Goal: Task Accomplishment & Management: Manage account settings

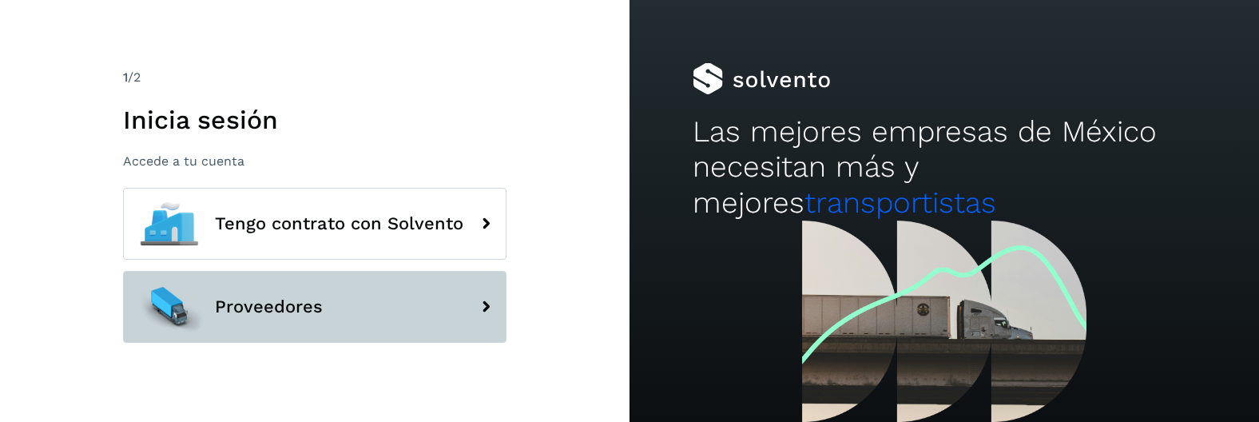
click at [250, 311] on span "Proveedores" at bounding box center [269, 306] width 108 height 19
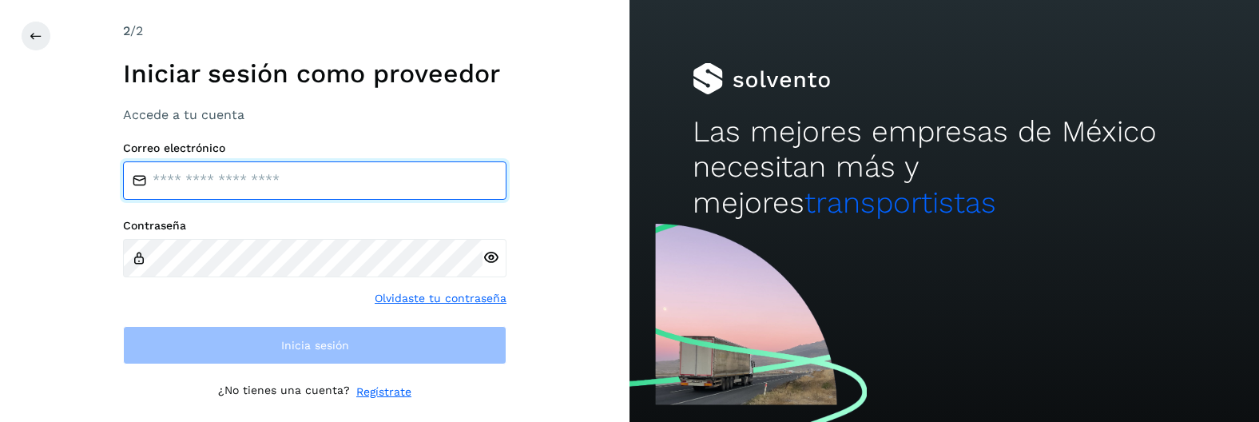
click at [242, 175] on input "email" at bounding box center [314, 180] width 383 height 38
type input "**********"
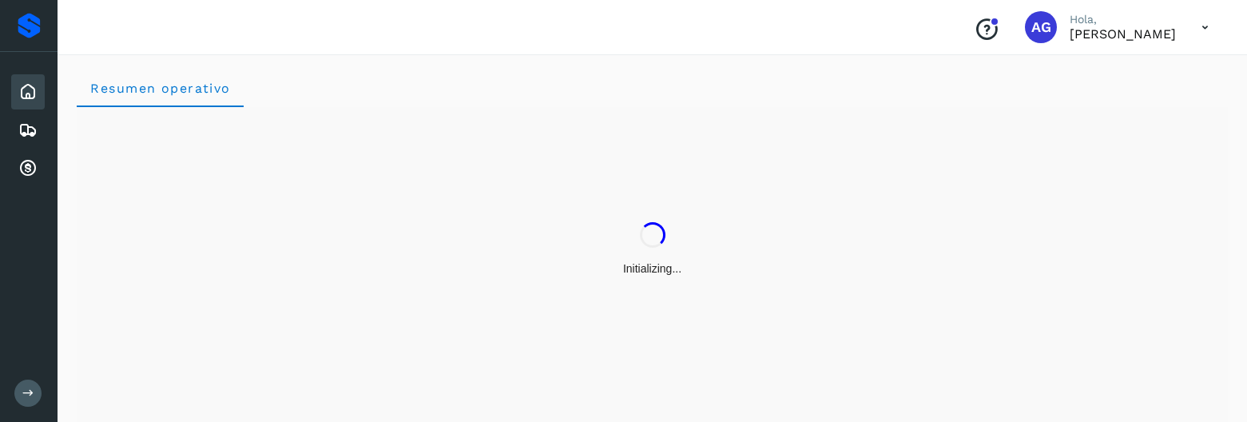
drag, startPoint x: 251, startPoint y: 228, endPoint x: 263, endPoint y: 259, distance: 33.4
click at [263, 259] on div "Initializing..." at bounding box center [652, 249] width 1151 height 284
click at [32, 168] on icon at bounding box center [27, 168] width 19 height 19
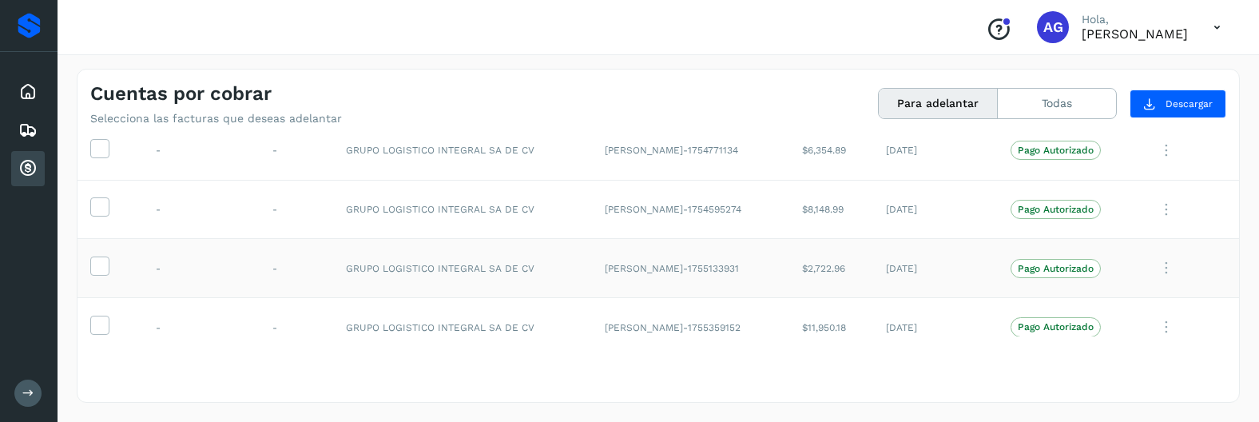
scroll to position [672, 0]
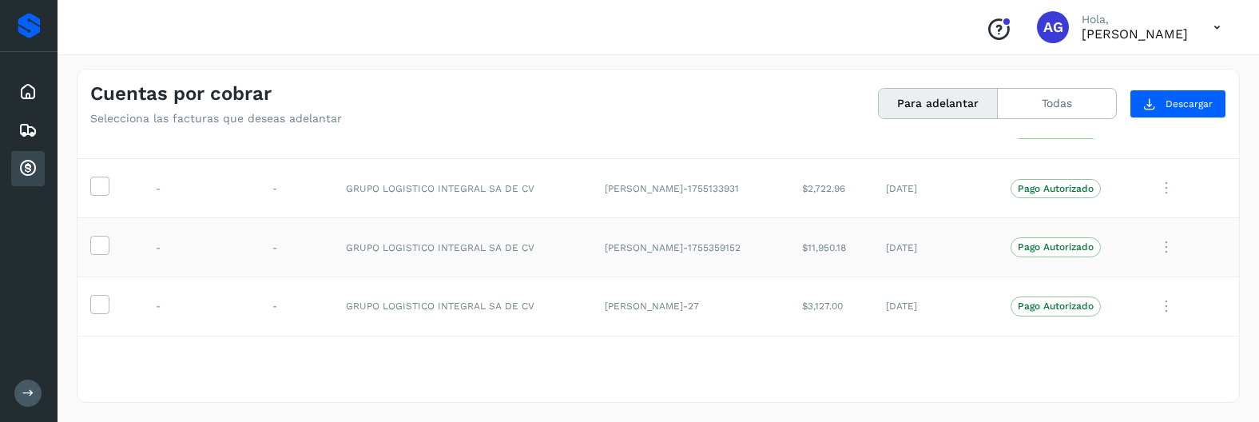
drag, startPoint x: 100, startPoint y: 308, endPoint x: 86, endPoint y: 252, distance: 58.3
click at [100, 307] on icon at bounding box center [99, 303] width 17 height 17
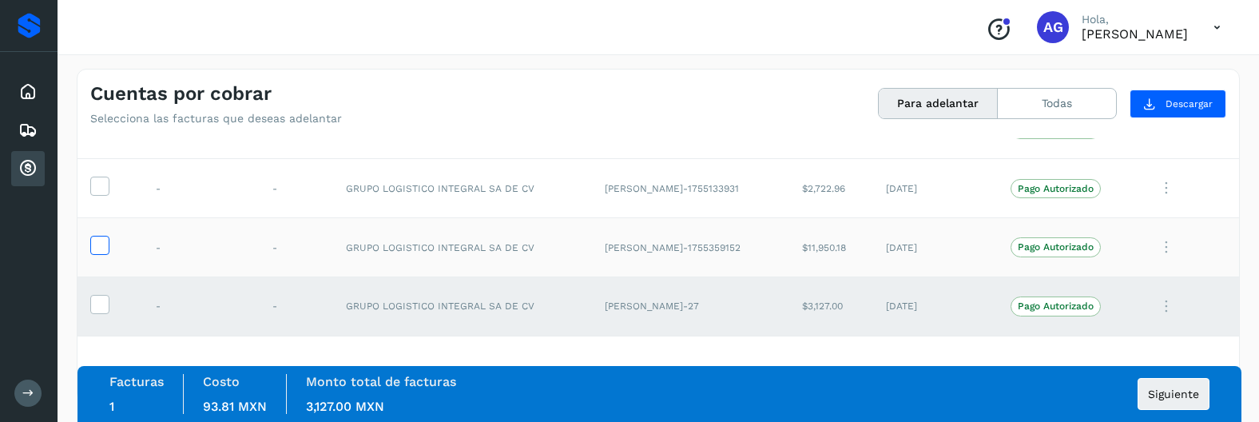
click at [97, 242] on icon at bounding box center [99, 244] width 17 height 17
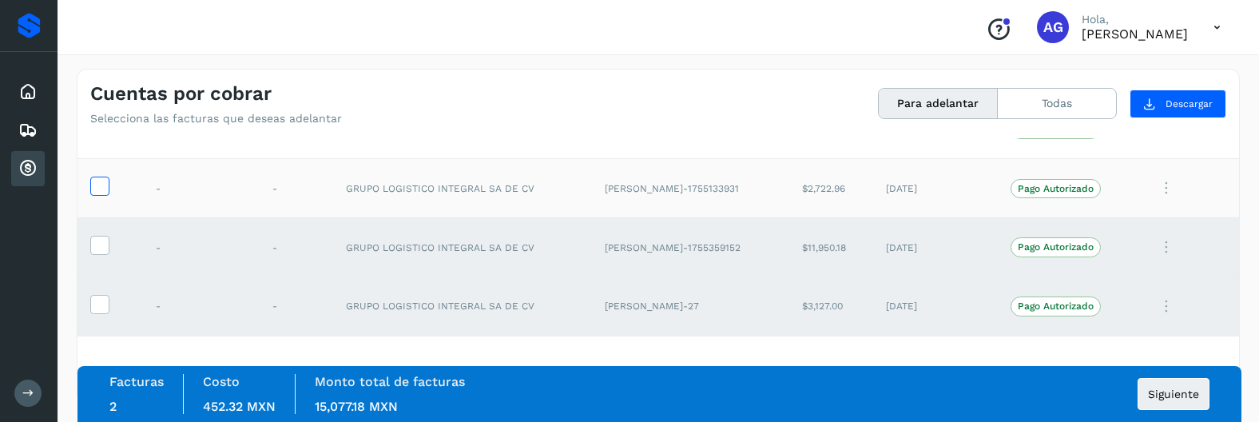
click at [98, 192] on icon at bounding box center [99, 185] width 17 height 17
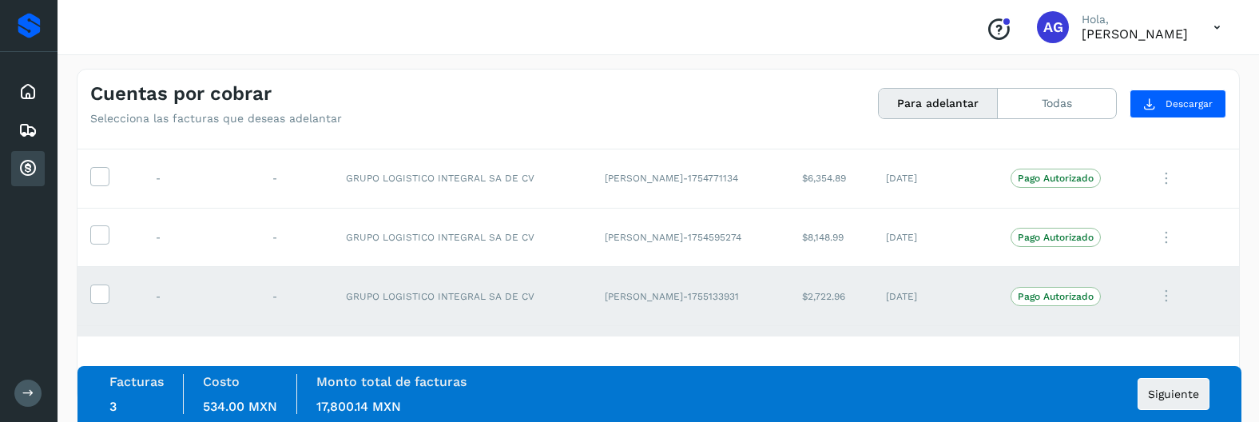
scroll to position [593, 0]
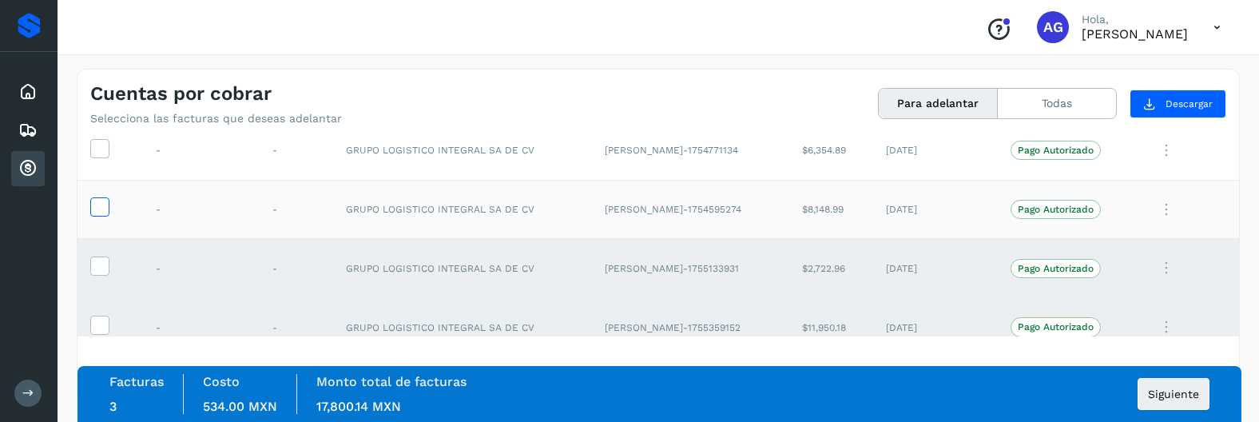
click at [107, 204] on icon at bounding box center [99, 205] width 17 height 17
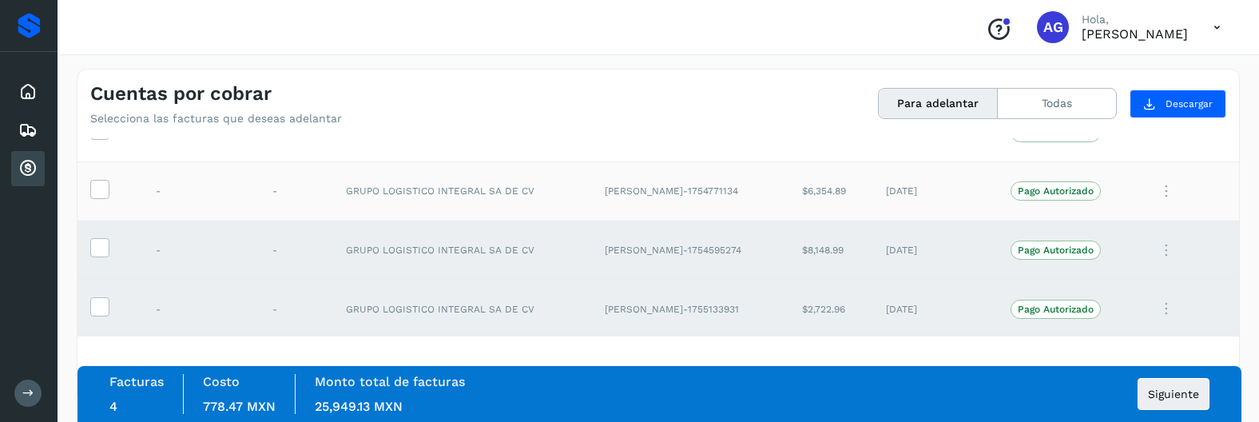
scroll to position [513, 0]
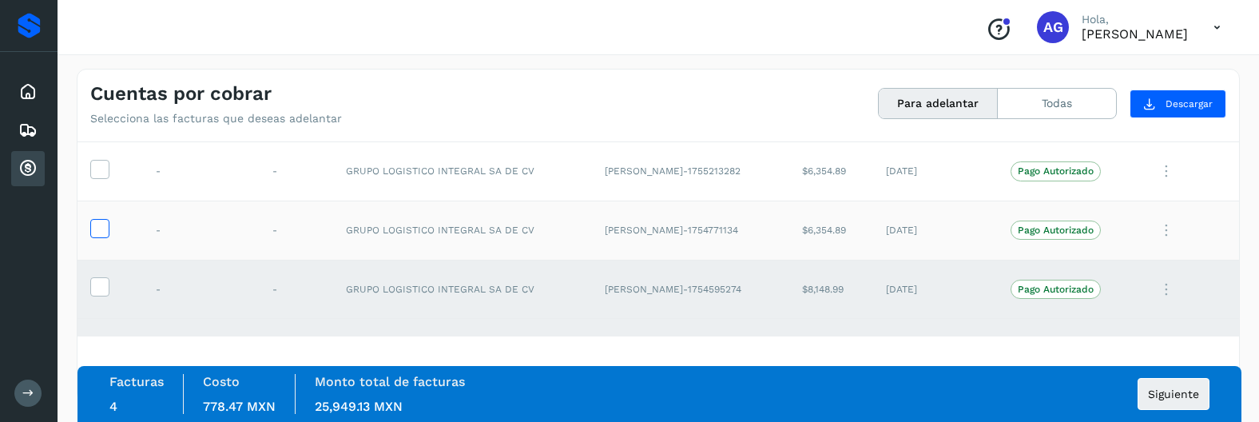
click at [102, 232] on icon at bounding box center [99, 227] width 17 height 17
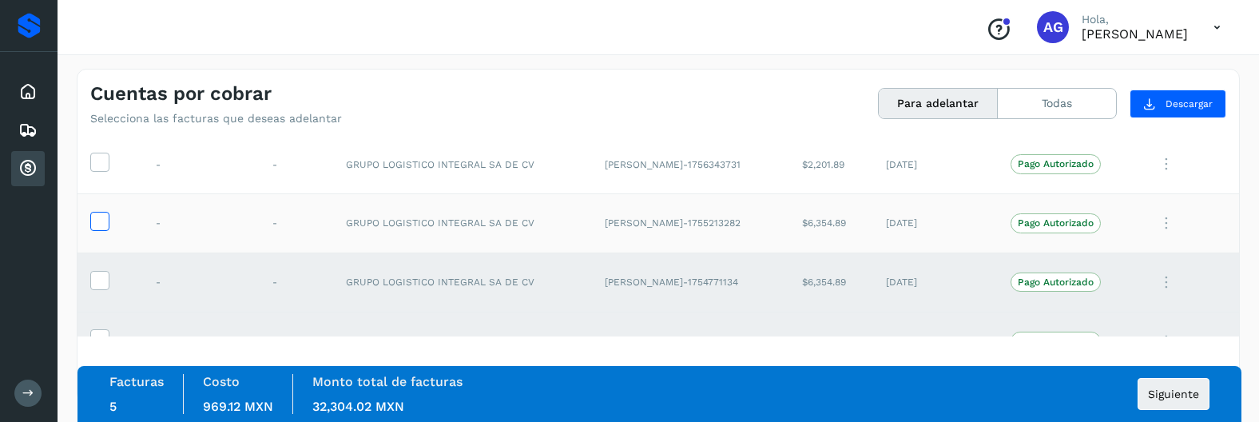
scroll to position [433, 0]
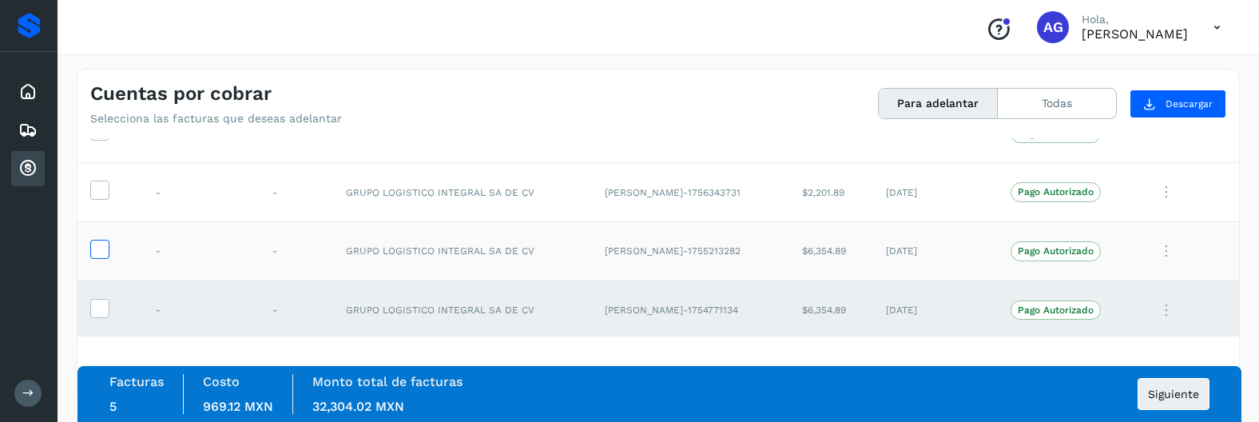
click at [105, 253] on icon at bounding box center [99, 248] width 17 height 17
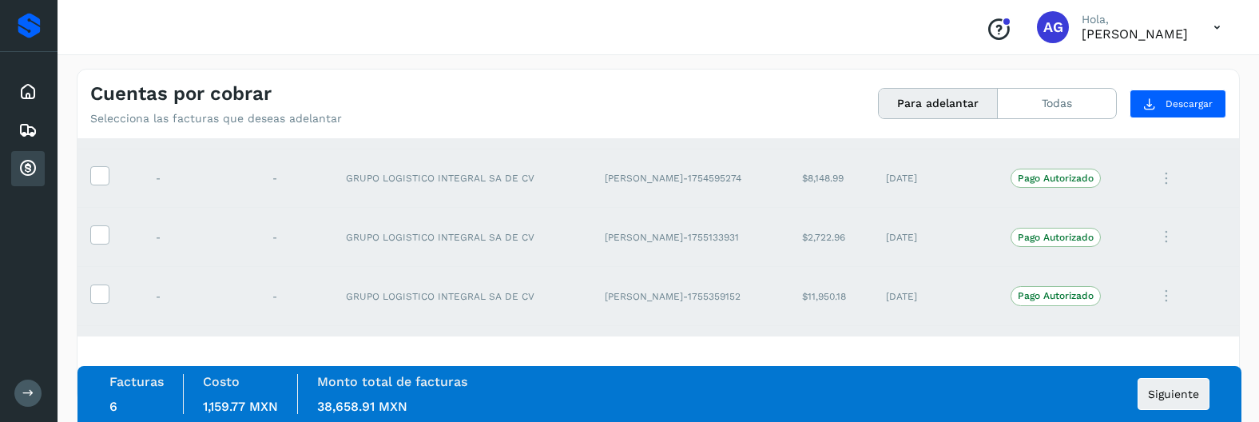
scroll to position [672, 0]
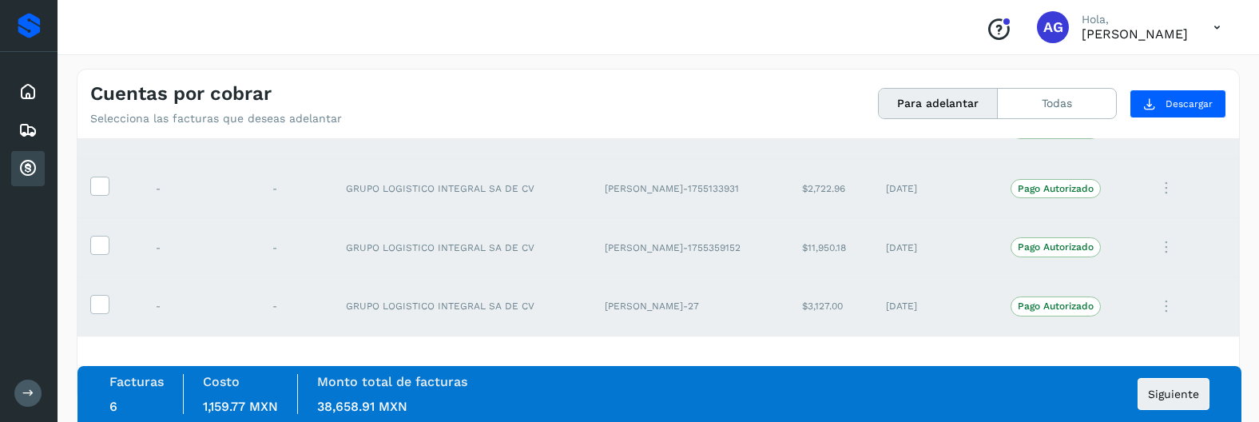
click at [1224, 29] on icon at bounding box center [1216, 27] width 33 height 33
click at [1136, 69] on div "Cerrar sesión" at bounding box center [1137, 72] width 190 height 30
